Goal: Information Seeking & Learning: Learn about a topic

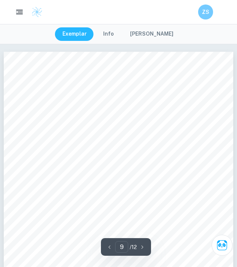
scroll to position [2904, 0]
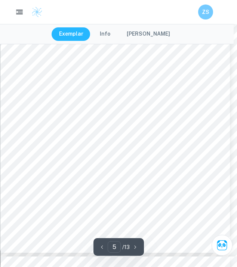
scroll to position [1485, 18]
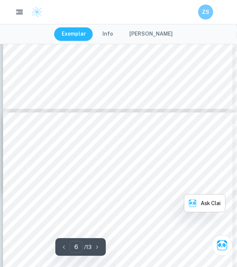
scroll to position [1863, 1]
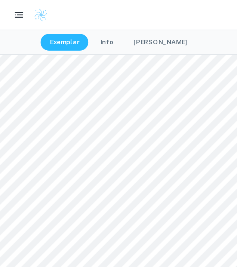
scroll to position [1470, 18]
